Goal: Information Seeking & Learning: Learn about a topic

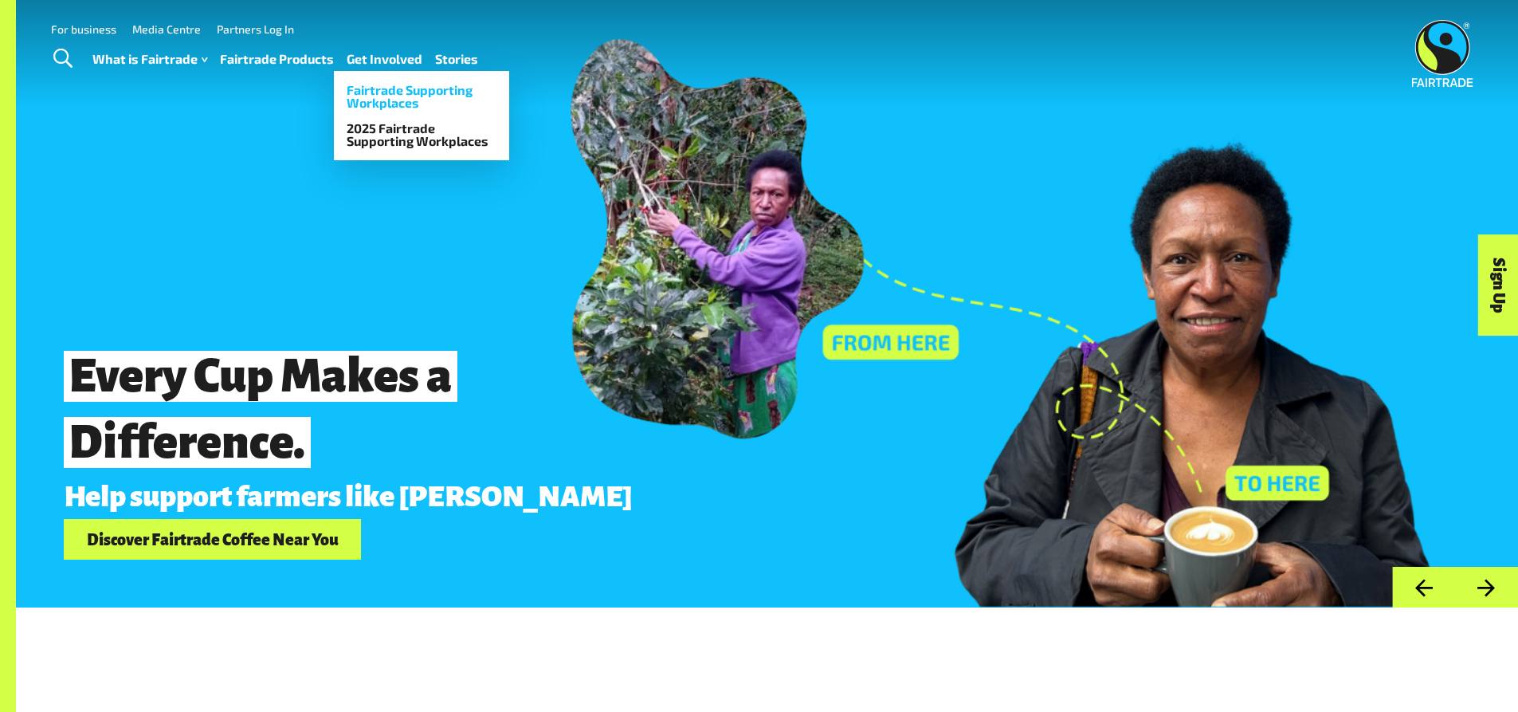
click at [385, 87] on link "Fairtrade Supporting Workplaces" at bounding box center [421, 96] width 175 height 38
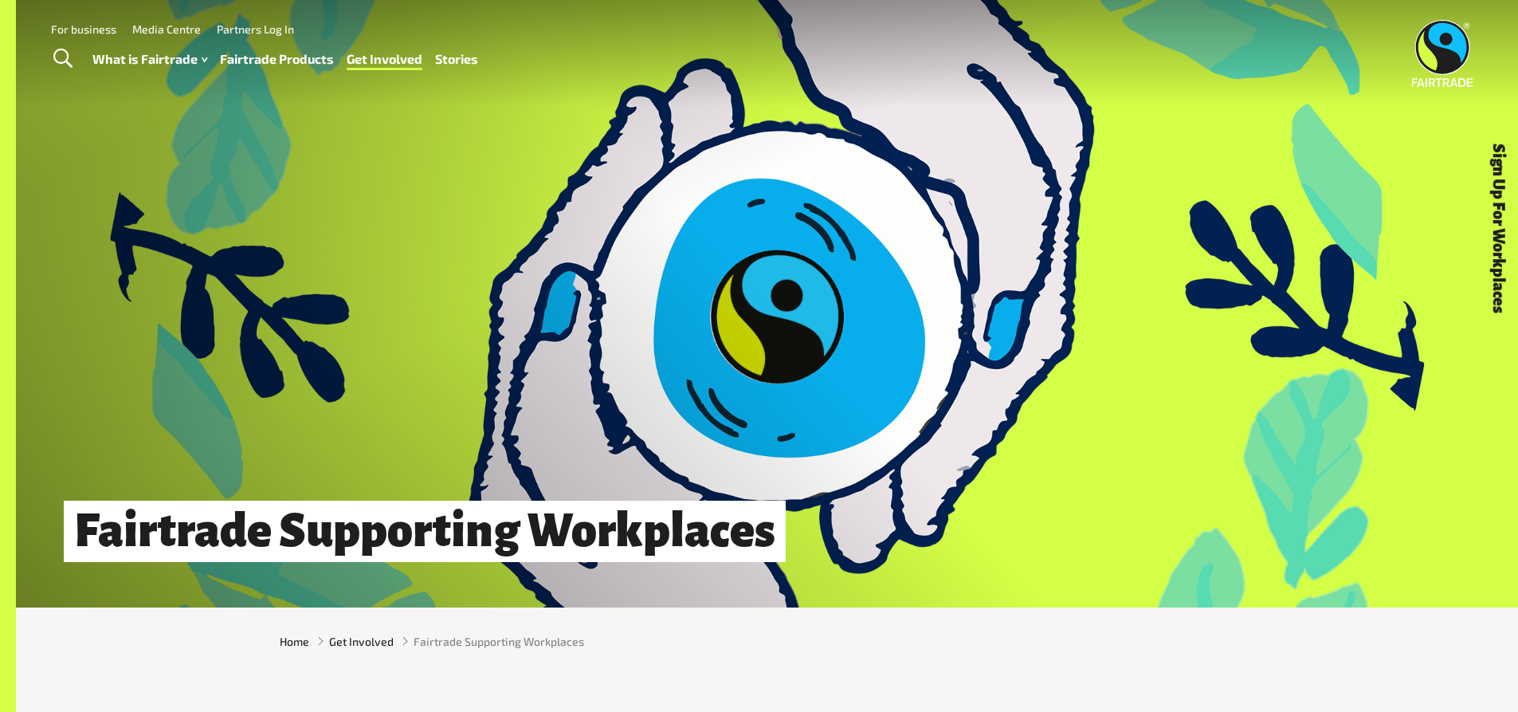
drag, startPoint x: 1522, startPoint y: 26, endPoint x: 1500, endPoint y: -55, distance: 83.5
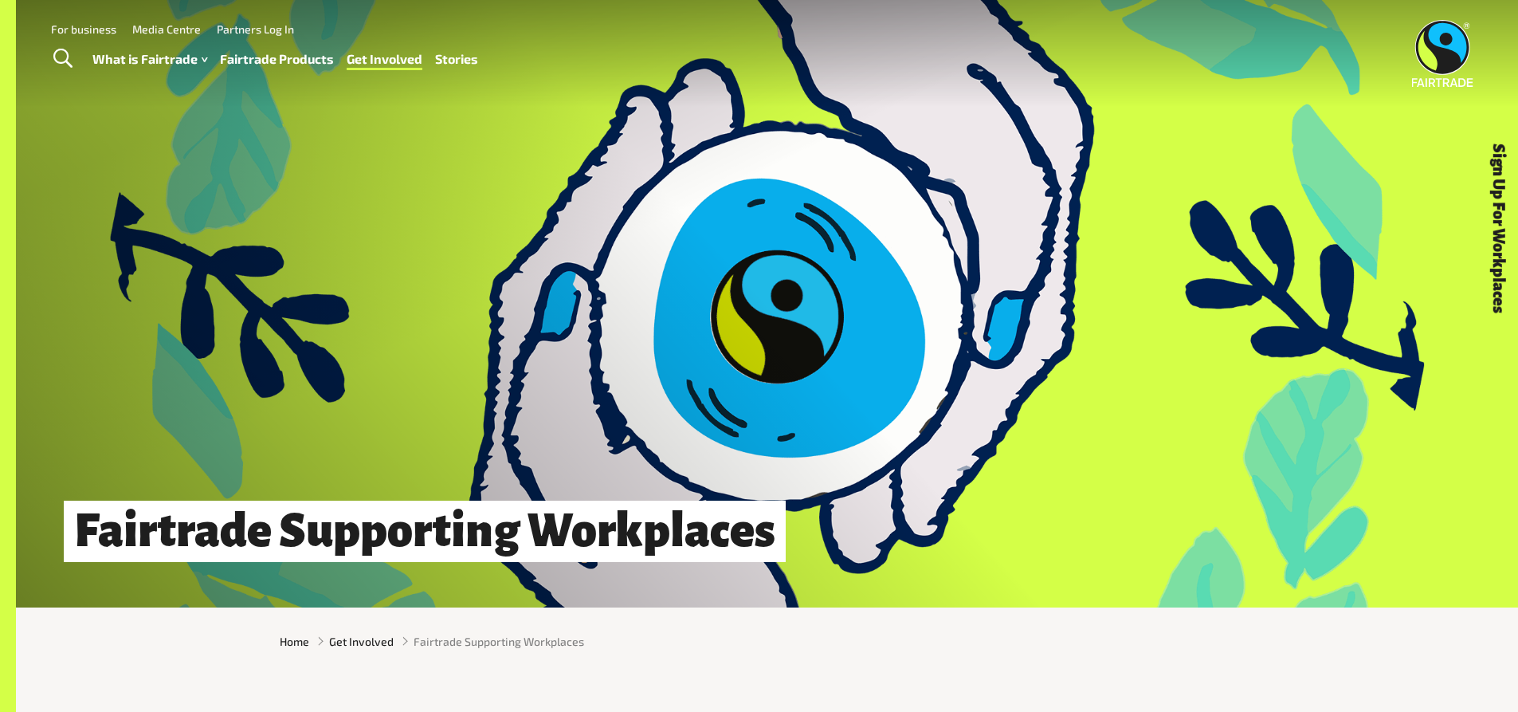
click at [100, 24] on link "For business" at bounding box center [83, 29] width 65 height 14
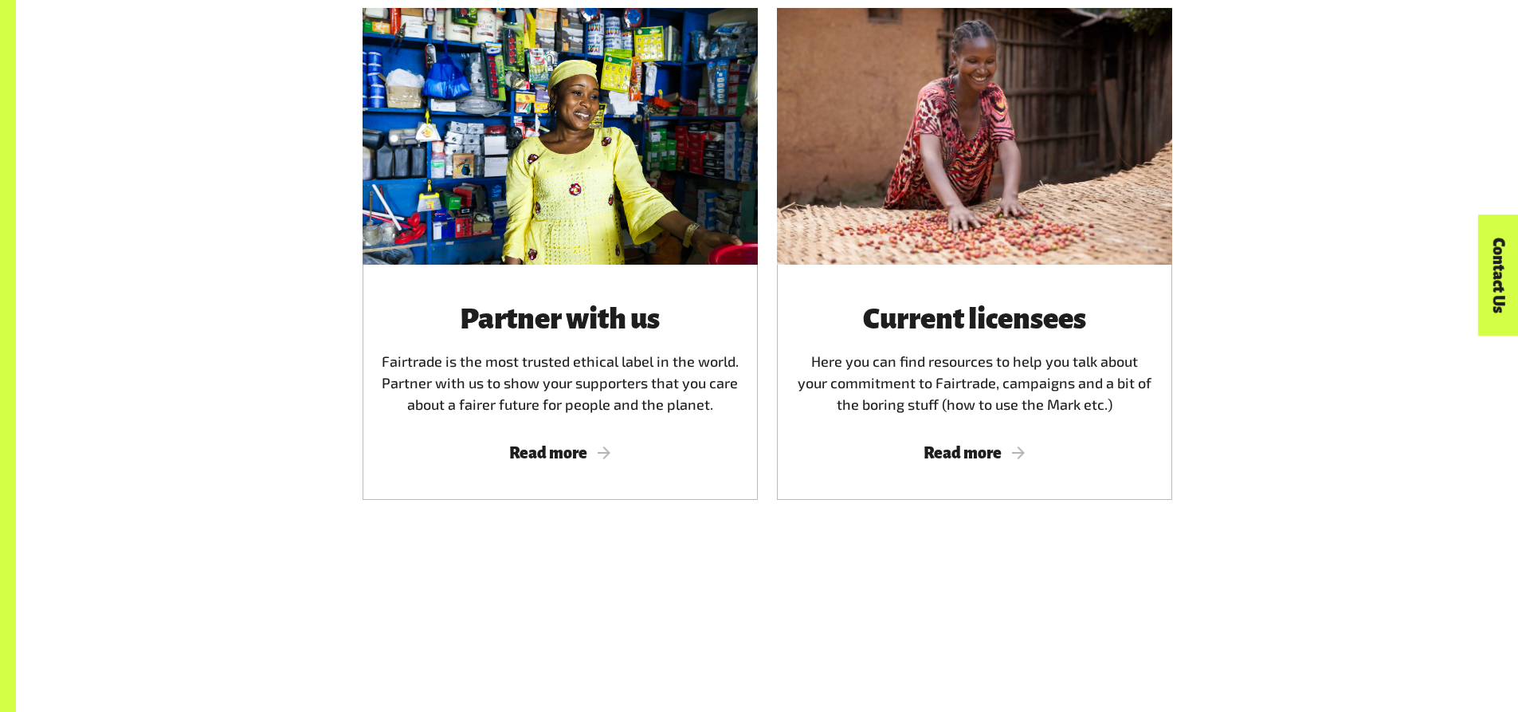
scroll to position [1003, 0]
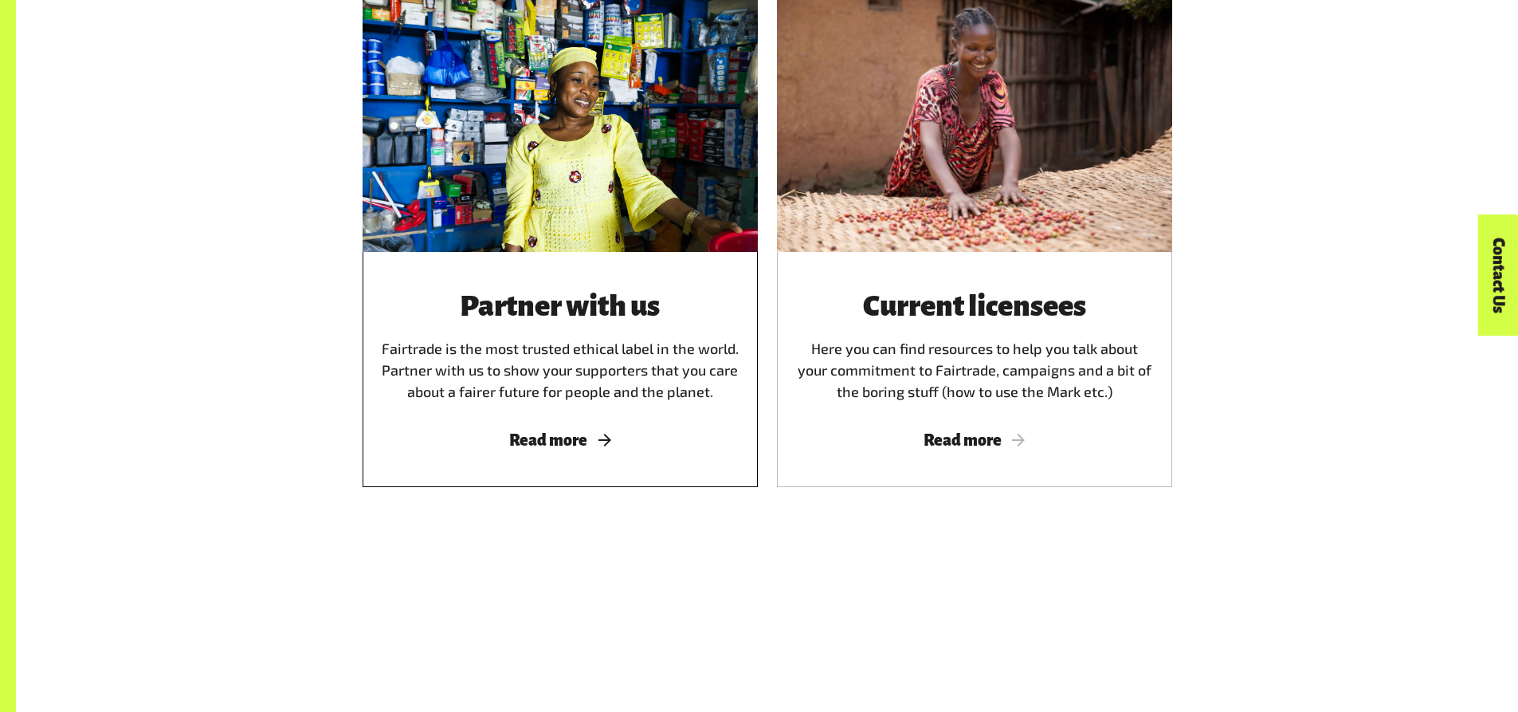
click at [571, 435] on div "Partner with us Fairtrade is the most trusted ethical label in the world. Partn…" at bounding box center [560, 369] width 395 height 235
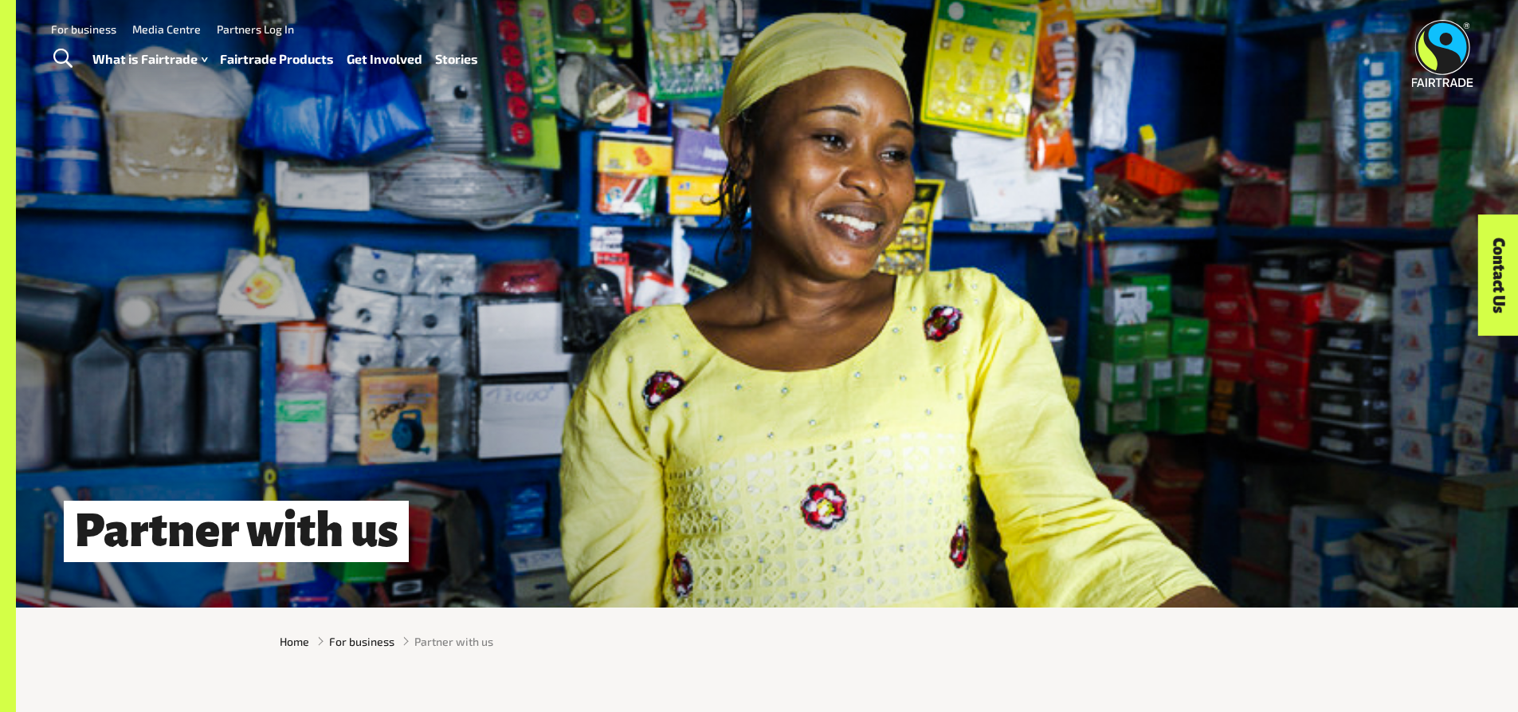
click at [101, 26] on link "For business" at bounding box center [83, 29] width 65 height 14
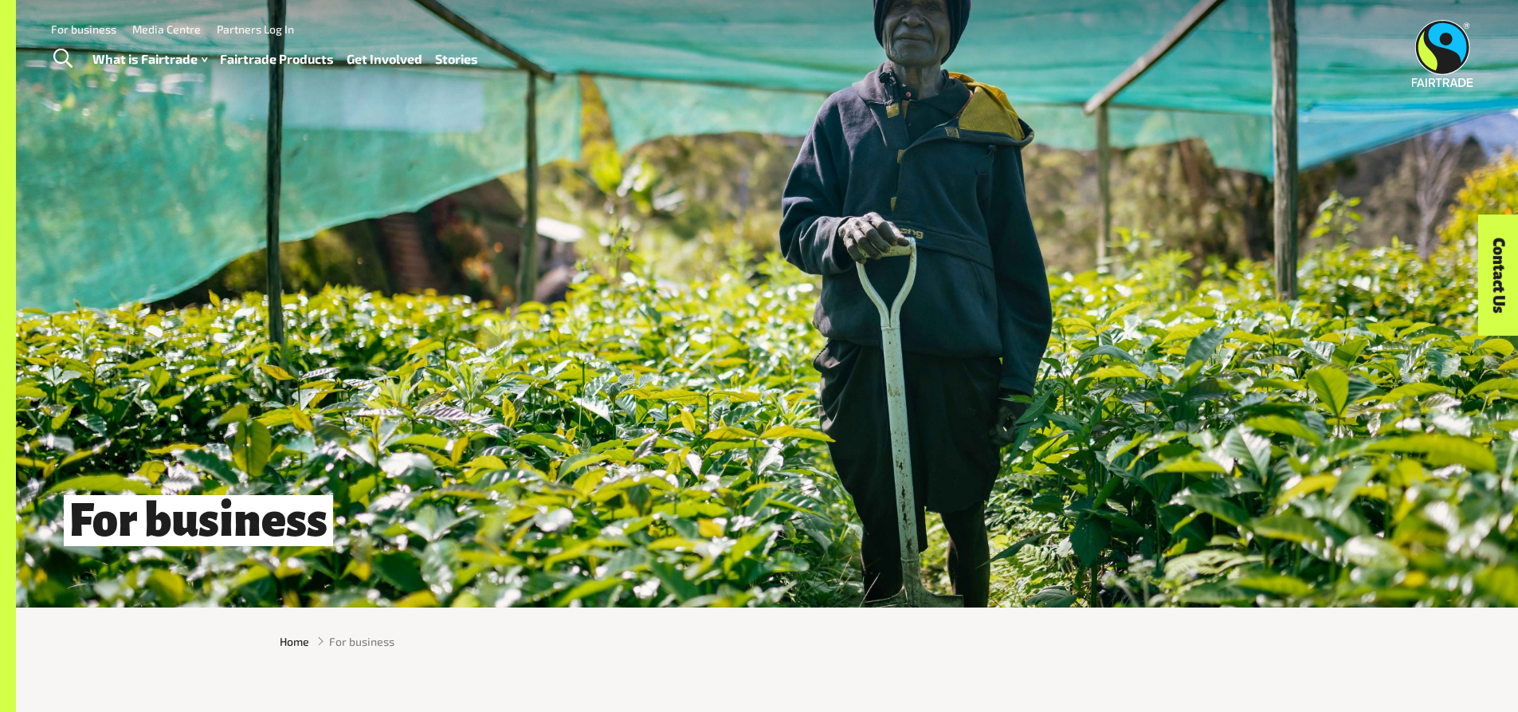
click at [279, 58] on link "Fairtrade Products" at bounding box center [277, 59] width 114 height 23
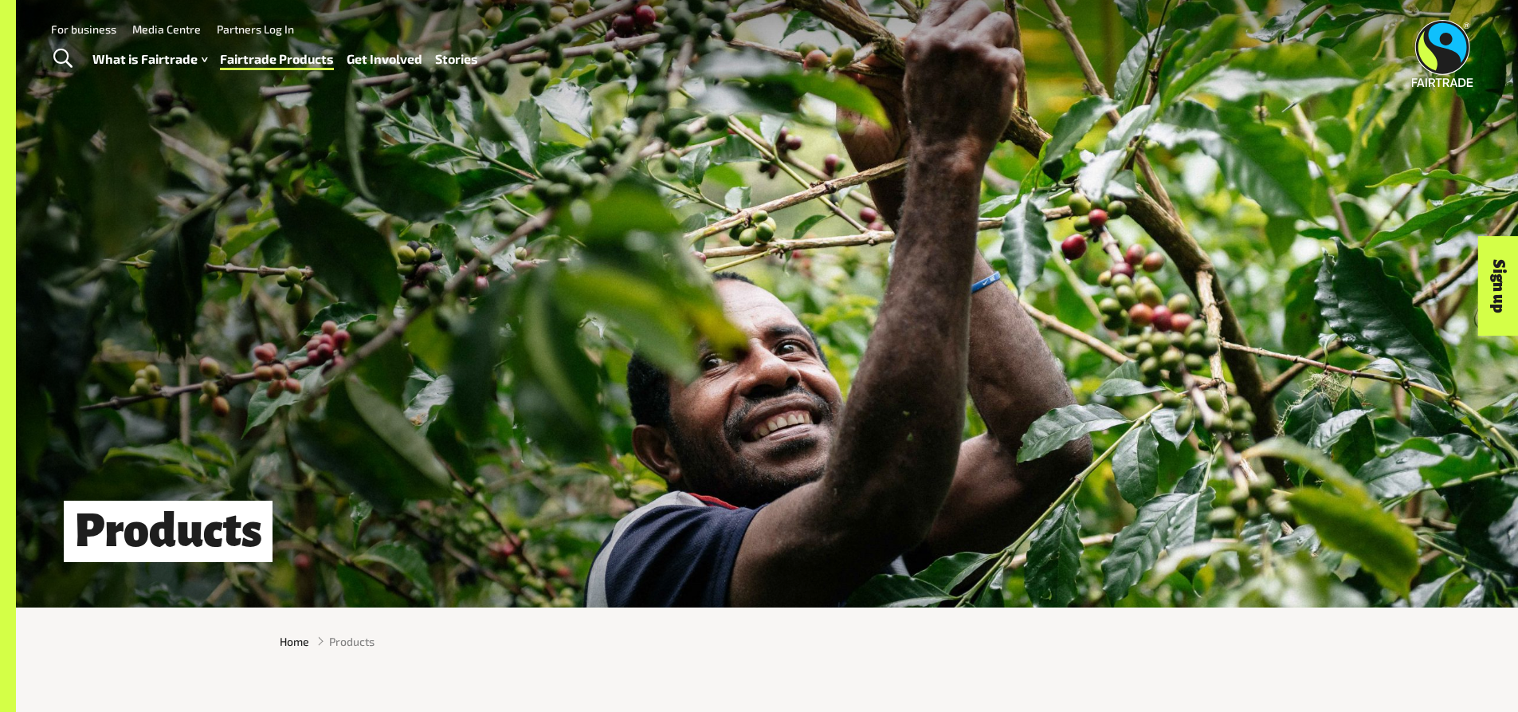
click at [281, 61] on link "Fairtrade Products" at bounding box center [277, 59] width 114 height 23
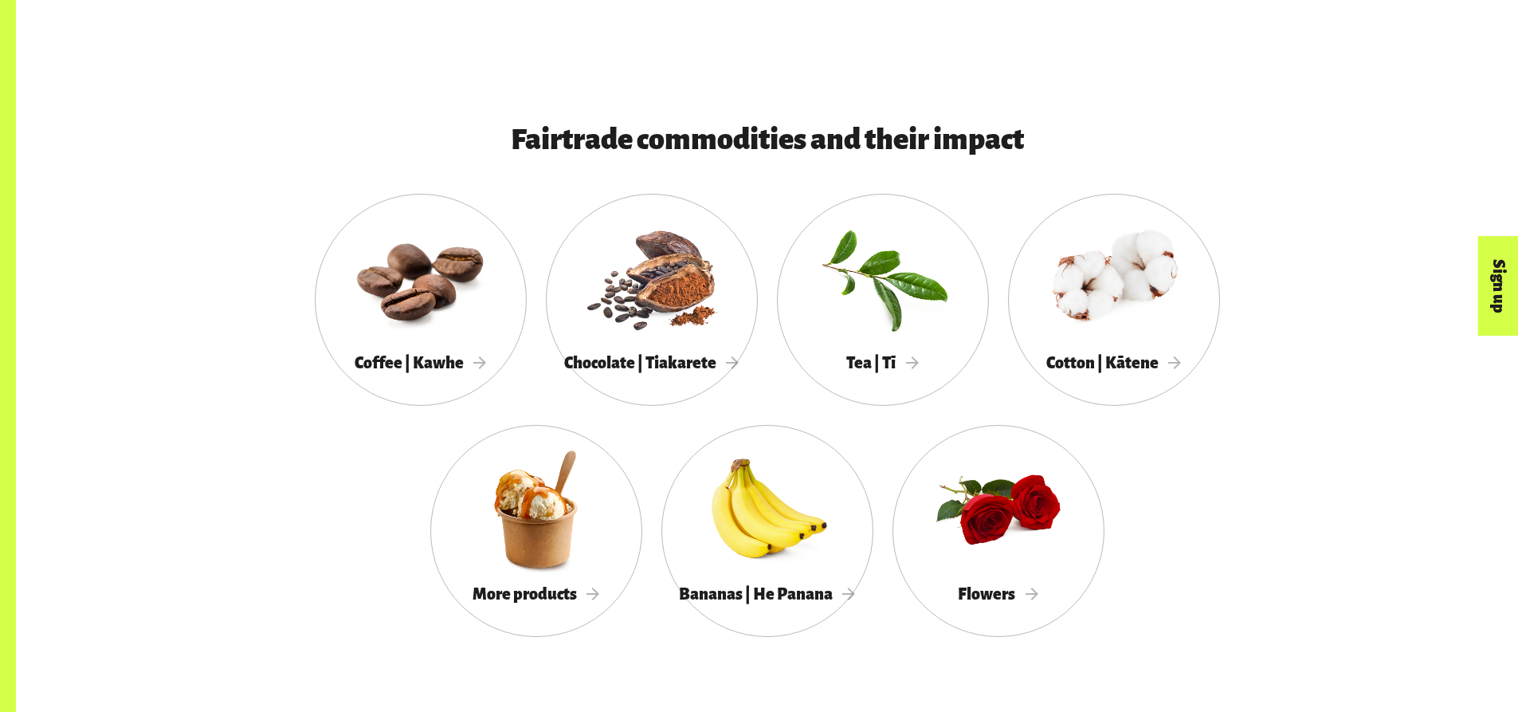
scroll to position [1498, 0]
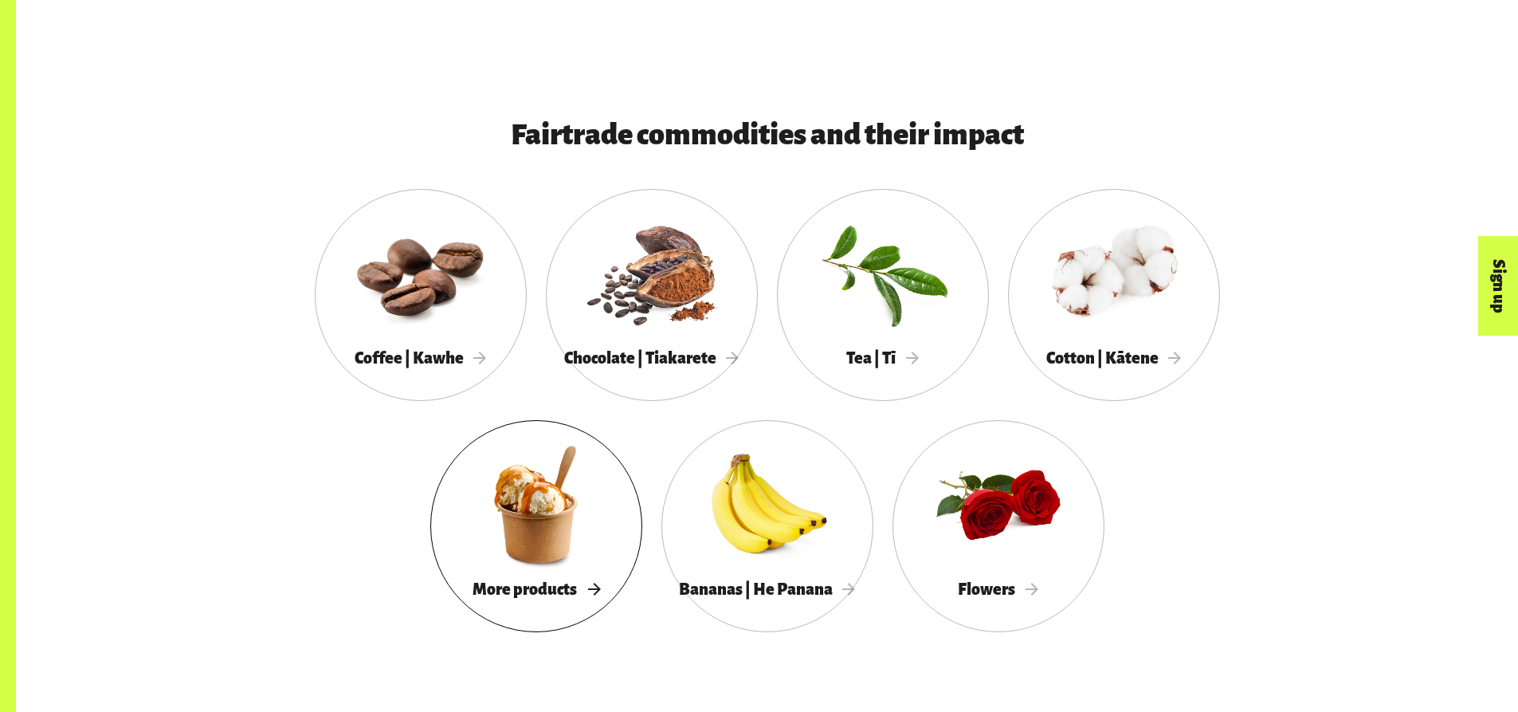
click at [562, 509] on div at bounding box center [536, 504] width 212 height 138
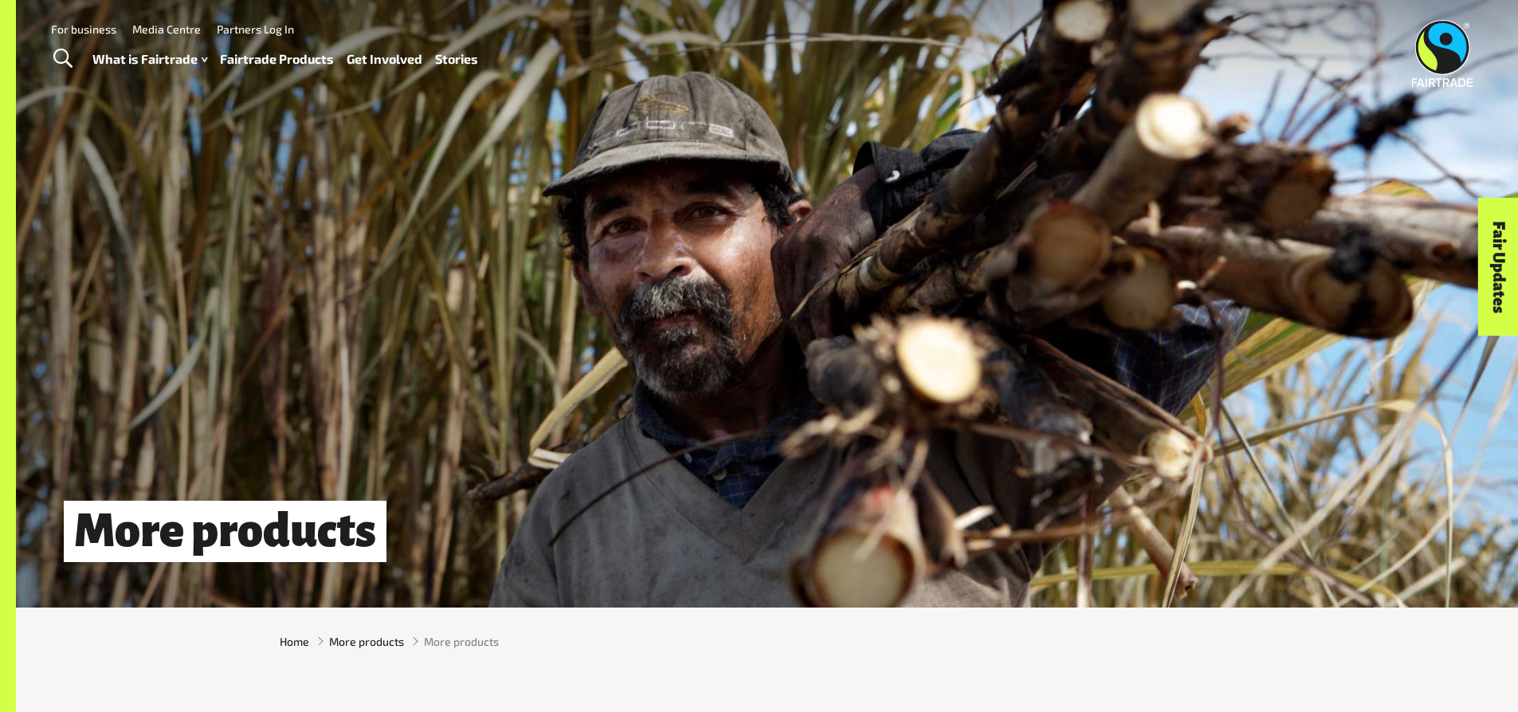
click at [66, 49] on span "Toggle Search" at bounding box center [62, 59] width 19 height 21
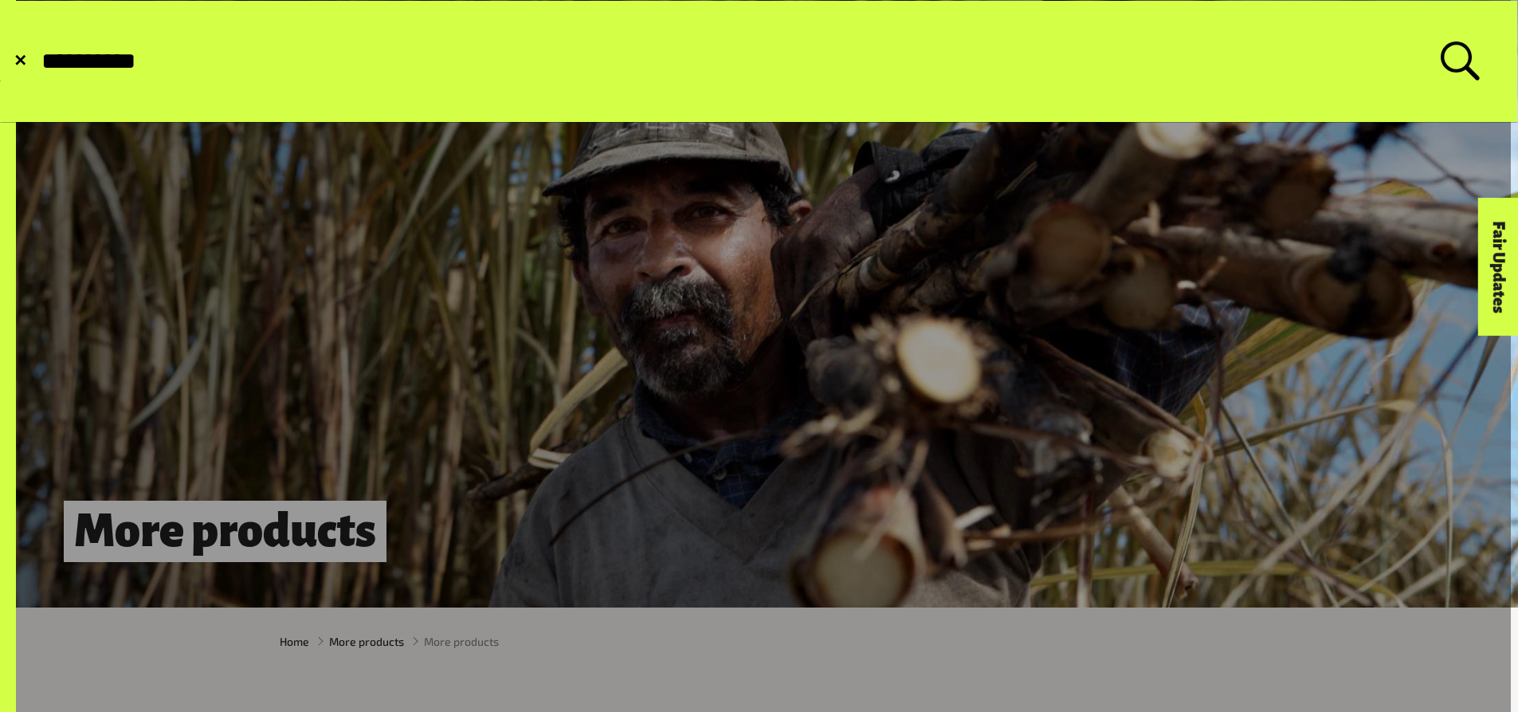
type input "**********"
click at [39, 61] on button "Submit Search" at bounding box center [39, 61] width 1 height 1
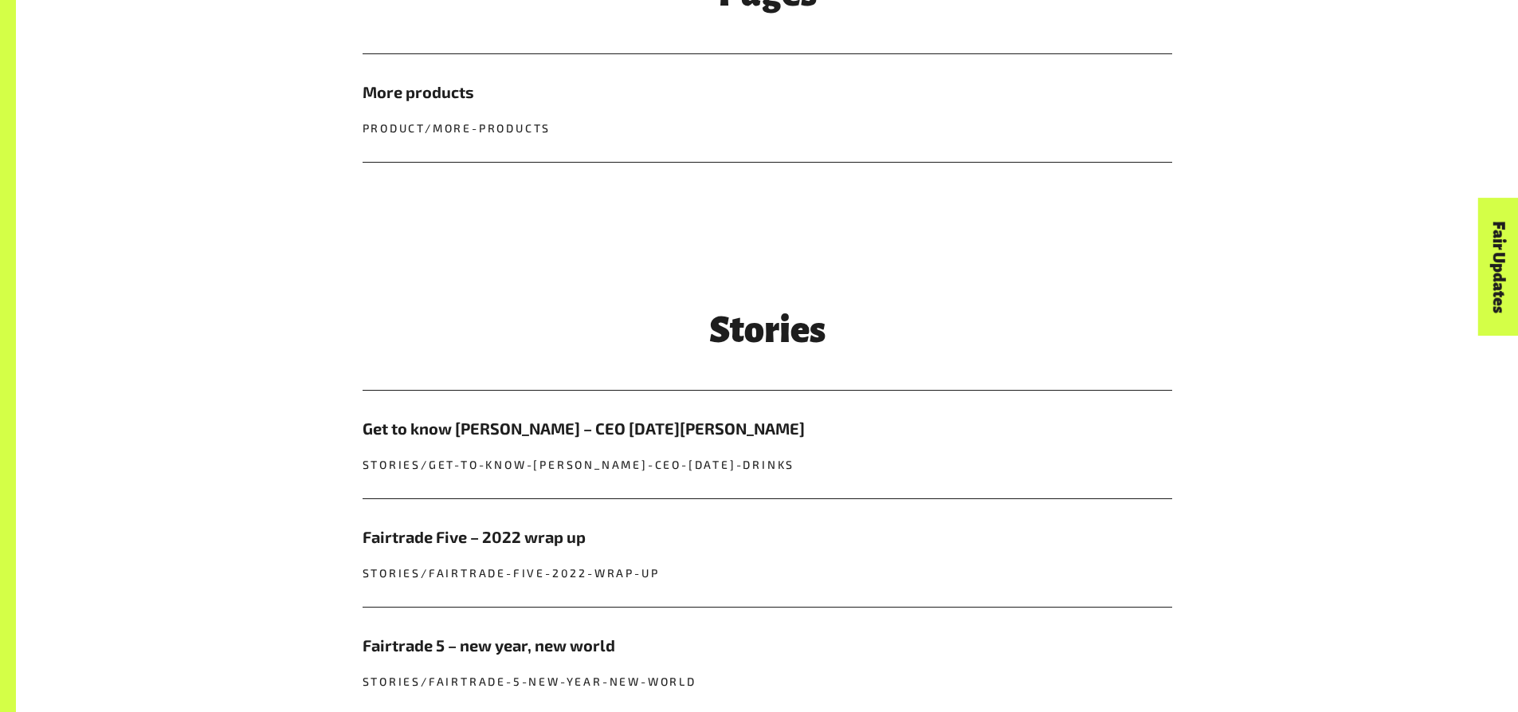
scroll to position [853, 0]
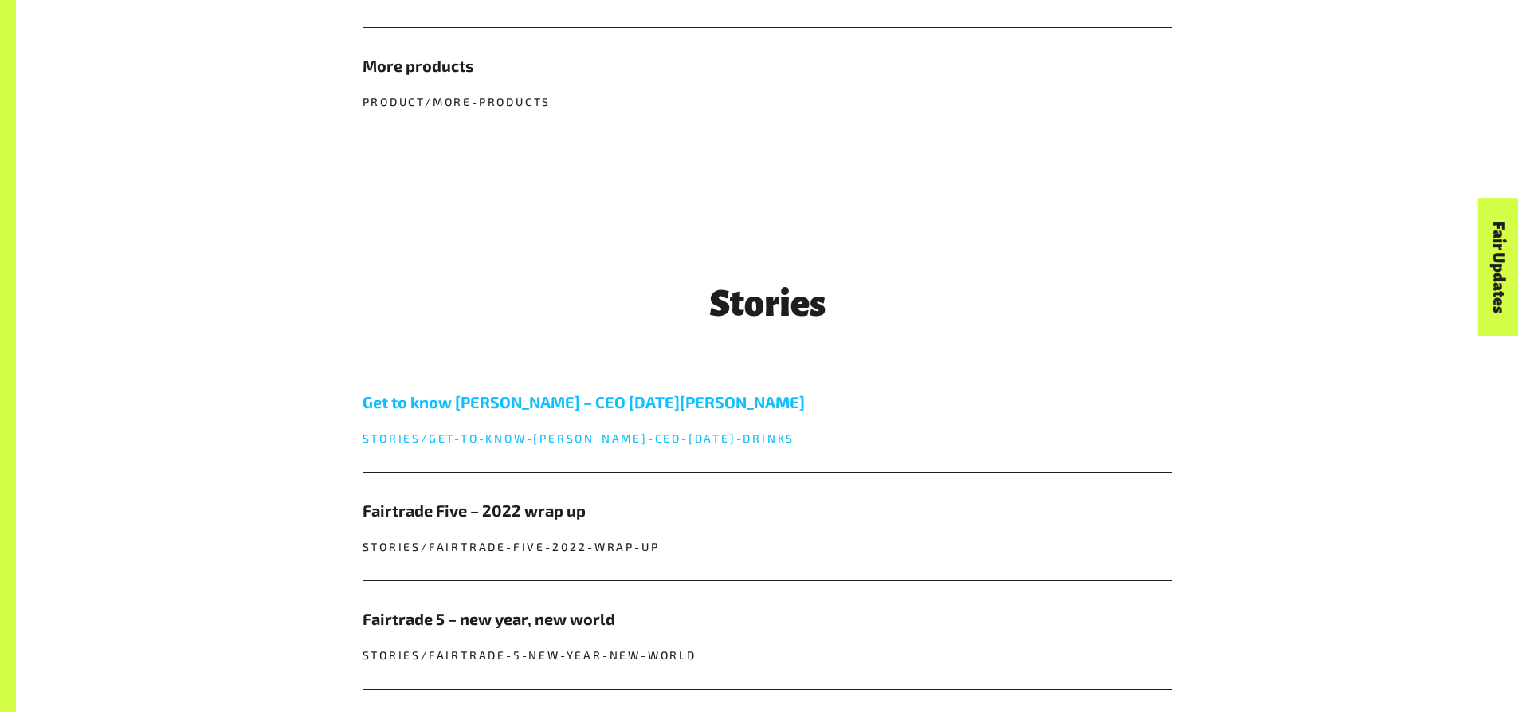
click at [673, 406] on h5 "Get to know [PERSON_NAME] – CEO [DATE][PERSON_NAME]" at bounding box center [768, 402] width 810 height 24
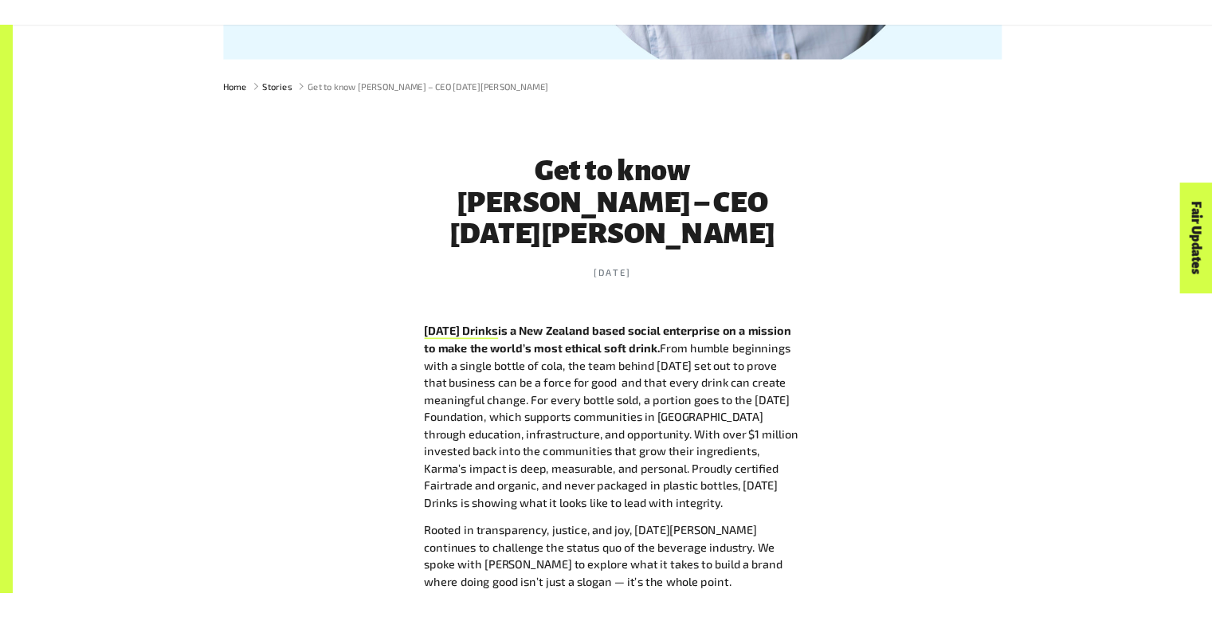
scroll to position [532, 0]
